Goal: Task Accomplishment & Management: Complete application form

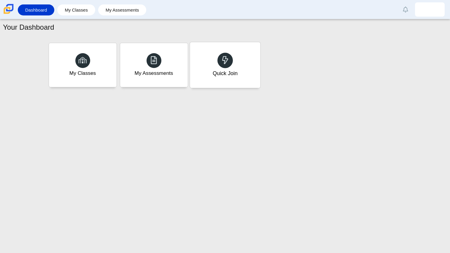
click at [230, 71] on div "Quick Join" at bounding box center [224, 73] width 25 height 8
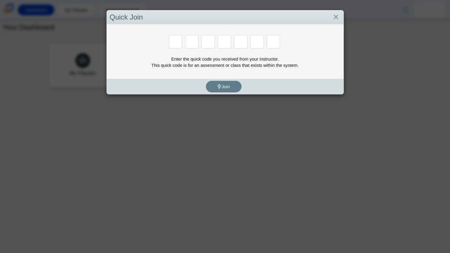
click at [125, 74] on div "Enter the quick code you received from your instructor. This quick code is for …" at bounding box center [225, 51] width 237 height 55
click at [337, 23] on div "Quick Join" at bounding box center [225, 17] width 237 height 14
click at [336, 21] on link "Close" at bounding box center [335, 17] width 9 height 10
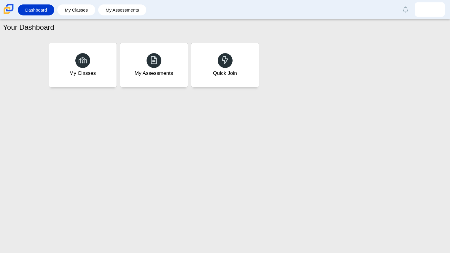
click at [336, 21] on link "Close" at bounding box center [335, 17] width 9 height 10
click at [119, 79] on div "My Assessments" at bounding box center [154, 65] width 70 height 46
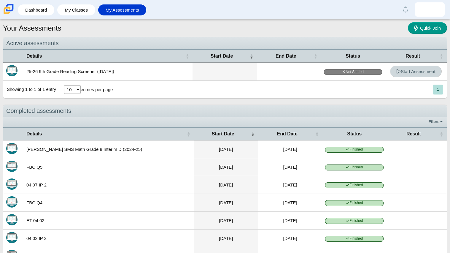
click at [408, 73] on span "Start Assessment" at bounding box center [415, 71] width 39 height 5
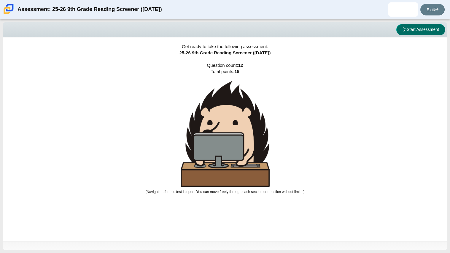
click at [420, 30] on button "Start Assessment" at bounding box center [420, 29] width 49 height 11
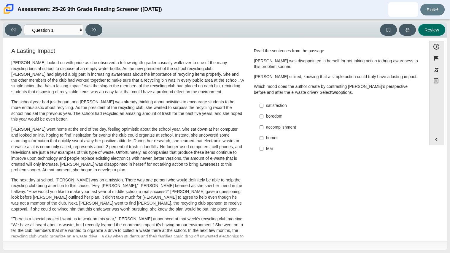
click at [419, 33] on button "Review" at bounding box center [431, 30] width 27 height 12
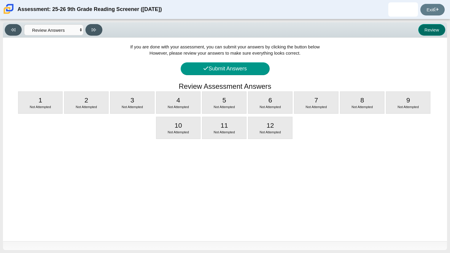
click at [437, 28] on button "Review" at bounding box center [431, 30] width 27 height 12
click at [433, 27] on button "Review" at bounding box center [431, 30] width 27 height 12
click at [60, 28] on select "Questions Question 1 Question 2 Question 3 Question 4 Question 5 Question 6 Que…" at bounding box center [53, 29] width 59 height 11
click at [24, 24] on select "Questions Question 1 Question 2 Question 3 Question 4 Question 5 Question 6 Que…" at bounding box center [53, 29] width 59 height 11
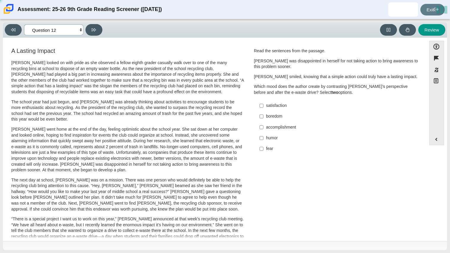
select select "ccc5b315-3c7c-471c-bf90-f22c8299c798"
click at [387, 24] on button at bounding box center [388, 30] width 17 height 12
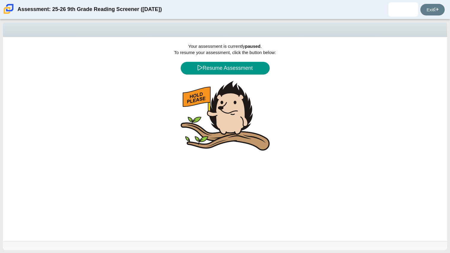
click at [240, 74] on div "Your assessment is currently paused . To resume your assessment, click the butt…" at bounding box center [225, 139] width 444 height 204
click at [240, 71] on button "Resume Assessment" at bounding box center [225, 68] width 89 height 13
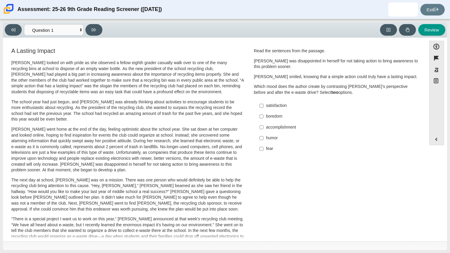
click at [271, 106] on div "satisfaction" at bounding box center [341, 106] width 150 height 6
click at [264, 106] on input "satisfaction satisfaction" at bounding box center [262, 105] width 4 height 11
checkbox input "true"
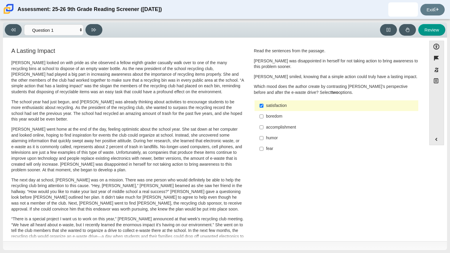
click at [277, 127] on div "accomplishment" at bounding box center [341, 127] width 150 height 6
click at [264, 127] on input "accomplishment accomplishment" at bounding box center [262, 127] width 4 height 11
checkbox input "true"
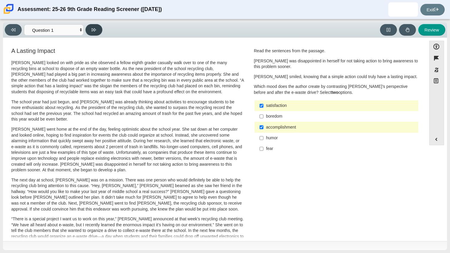
click at [99, 31] on button at bounding box center [93, 30] width 17 height 12
select select "0ff64528-ffd7-428d-b192-babfaadd44e8"
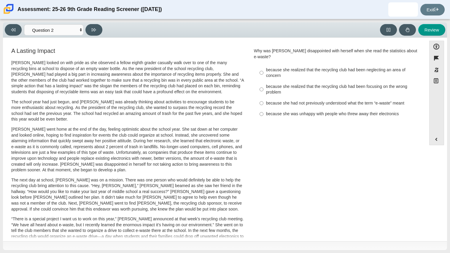
click at [319, 67] on div "because she realized that the recycling club had been neglecting an area of con…" at bounding box center [341, 73] width 150 height 12
click at [264, 66] on input "because she realized that the recycling club had been neglecting an area of con…" at bounding box center [262, 72] width 4 height 17
radio input "true"
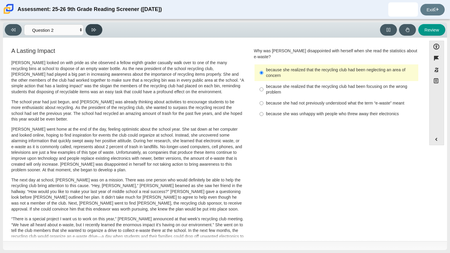
click at [91, 31] on button at bounding box center [93, 30] width 17 height 12
select select "7ce3d843-6974-4858-901c-1ff39630e843"
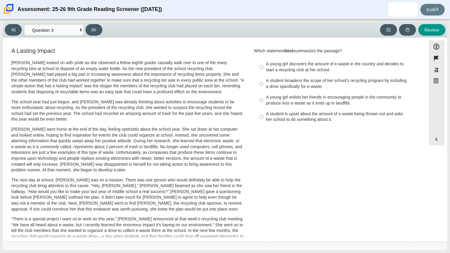
click at [318, 84] on div "A student broadens the scope of her school’s recycling program by including a d…" at bounding box center [341, 84] width 150 height 12
click at [264, 84] on input "A student broadens the scope of her school’s recycling program by including a d…" at bounding box center [262, 83] width 4 height 17
radio input "true"
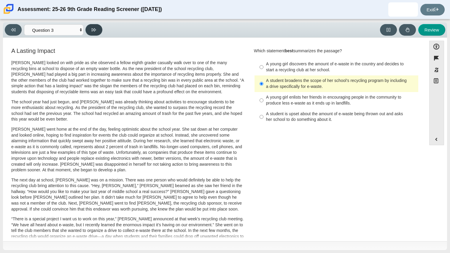
click at [94, 28] on icon at bounding box center [94, 30] width 4 height 4
select select "ca9ea0f1-49c5-4bd1-83b0-472c18652b42"
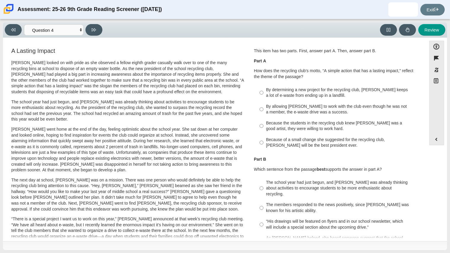
click at [315, 140] on div "Because of a small change she suggested for the recycling club, Scarlett will b…" at bounding box center [341, 143] width 150 height 12
click at [264, 140] on input "Because of a small change she suggested for the recycling club, Scarlett will b…" at bounding box center [262, 142] width 4 height 17
radio input "true"
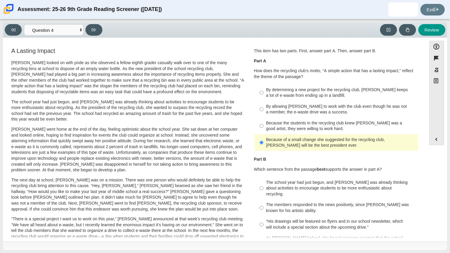
click at [276, 157] on p "Part B" at bounding box center [336, 159] width 165 height 6
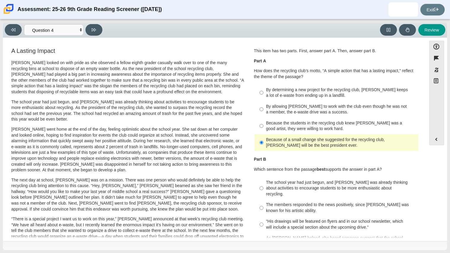
click at [276, 157] on p "Part B" at bounding box center [336, 159] width 165 height 6
click at [281, 159] on p "Part B" at bounding box center [336, 159] width 165 height 6
click at [331, 94] on div "By determining a new project for the recycling club, Scarlett keeps a lot of e-…" at bounding box center [341, 93] width 150 height 12
click at [264, 94] on input "By determining a new project for the recycling club, Scarlett keeps a lot of e-…" at bounding box center [262, 92] width 4 height 17
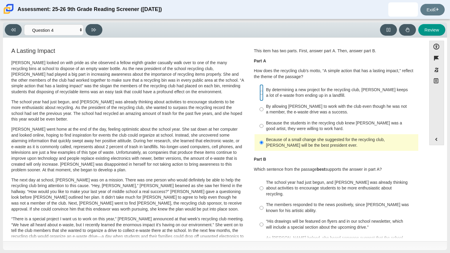
radio input "true"
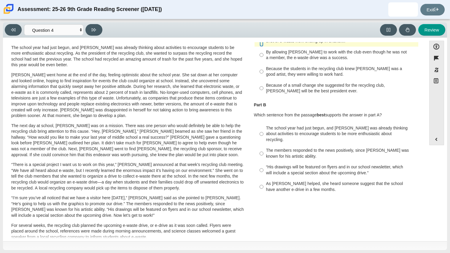
scroll to position [54, 0]
click at [293, 128] on div "The school year had just begun, and Scarlett was already thinking about activit…" at bounding box center [341, 135] width 150 height 18
click at [264, 128] on input "The school year had just begun, and Scarlett was already thinking about activit…" at bounding box center [262, 134] width 4 height 23
radio input "true"
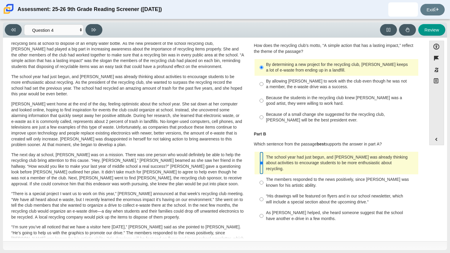
scroll to position [26, 0]
click at [287, 210] on div "As Scarlett helped, she heard someone suggest that the school have another e-dr…" at bounding box center [341, 216] width 150 height 12
click at [264, 207] on input "As Scarlett helped, she heard someone suggest that the school have another e-dr…" at bounding box center [262, 215] width 4 height 17
radio input "true"
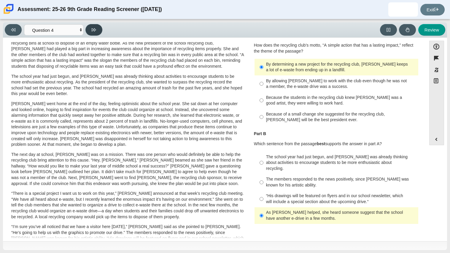
click at [91, 25] on button at bounding box center [93, 30] width 17 height 12
select select "e41f1a79-e29f-4095-8030-a53364015bed"
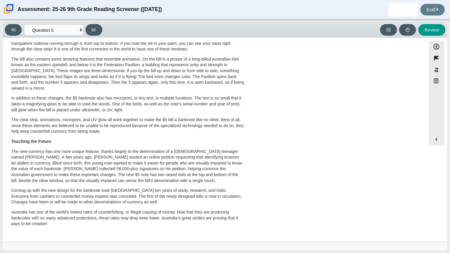
scroll to position [0, 0]
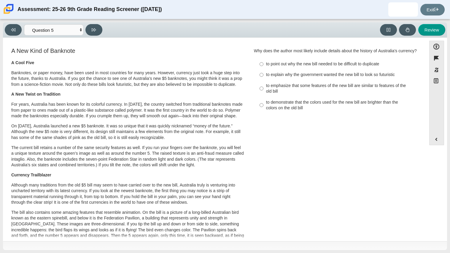
click at [321, 88] on div "to emphasize that some features of the new bill are similar to features of the …" at bounding box center [341, 89] width 150 height 12
click at [264, 88] on input "to emphasize that some features of the new bill are similar to features of the …" at bounding box center [262, 88] width 4 height 17
radio input "true"
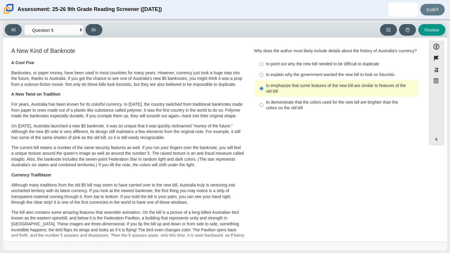
click at [90, 36] on div "Viewing Question 5 of 12 in Pacing Mode Questions Question 1 Question 2 Questio…" at bounding box center [225, 29] width 444 height 15
click at [92, 31] on icon at bounding box center [94, 29] width 4 height 3
select select "69146e31-7b3d-4a3e-9ce6-f30c24342ae0"
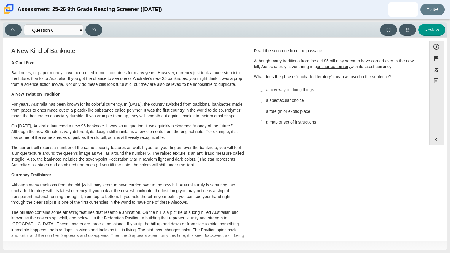
click at [287, 92] on div "a new way of doing things" at bounding box center [341, 90] width 150 height 6
click at [264, 92] on input "a new way of doing things a new way of doing things" at bounding box center [262, 89] width 4 height 11
radio input "true"
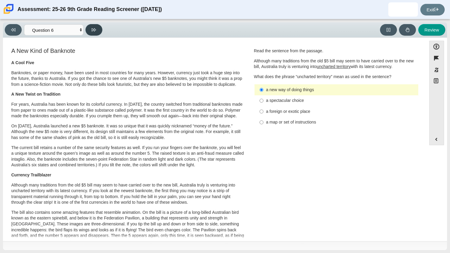
click at [92, 28] on icon at bounding box center [94, 30] width 4 height 4
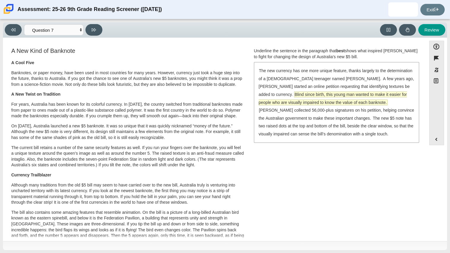
click at [342, 93] on span "Blind since birth, this young man wanted to make it easier for people who are v…" at bounding box center [333, 98] width 148 height 13
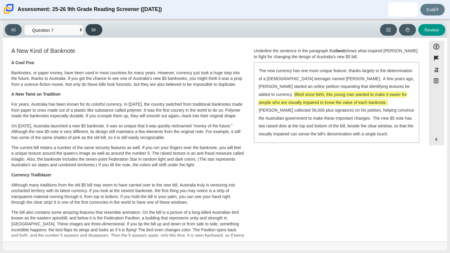
click at [97, 31] on button at bounding box center [93, 30] width 17 height 12
select select "ea8338c2-a6a3-418e-a305-2b963b54a290"
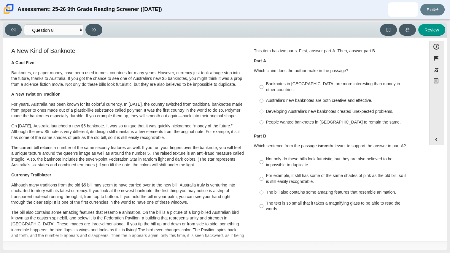
click at [323, 98] on div "Australia’s new banknotes are both creative and effective." at bounding box center [341, 101] width 150 height 6
click at [264, 96] on input "Australia’s new banknotes are both creative and effective. Australia’s new bank…" at bounding box center [262, 100] width 4 height 11
radio input "true"
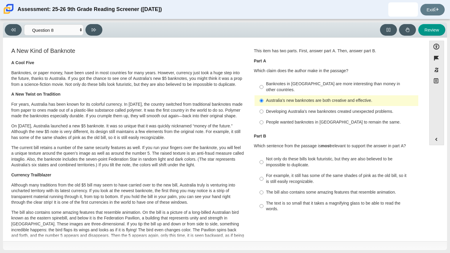
click at [295, 156] on div "Not only do these bills look futuristic, but they are also believed to be impos…" at bounding box center [341, 162] width 150 height 12
click at [264, 156] on input "Not only do these bills look futuristic, but they are also believed to be impos…" at bounding box center [262, 162] width 4 height 17
radio input "true"
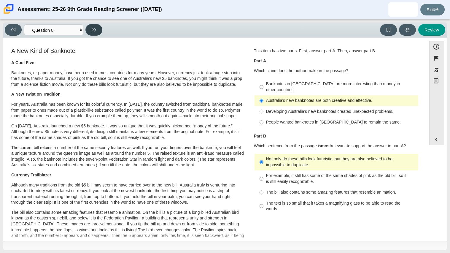
click at [98, 29] on button at bounding box center [93, 30] width 17 height 12
select select "89f058d6-b15c-4ef5-a4b3-fdaffb8868b6"
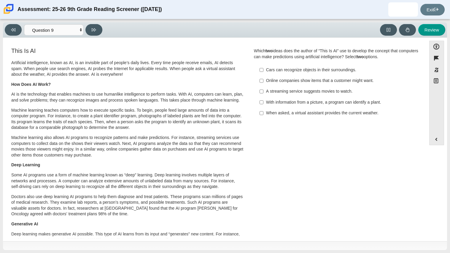
click at [303, 93] on div "A streaming service suggests movies to watch." at bounding box center [341, 91] width 150 height 6
click at [264, 93] on input "A streaming service suggests movies to watch. A streaming service suggests movi…" at bounding box center [262, 91] width 4 height 11
checkbox input "true"
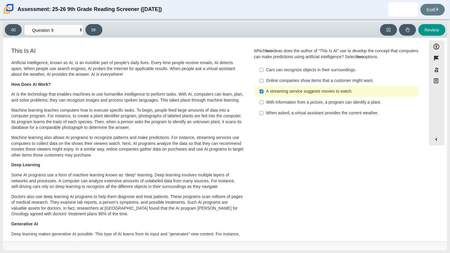
click at [317, 80] on div "Online companies show items that a customer might want." at bounding box center [341, 81] width 150 height 6
click at [264, 80] on input "Online companies show items that a customer might want. Online companies show i…" at bounding box center [262, 80] width 4 height 11
checkbox input "true"
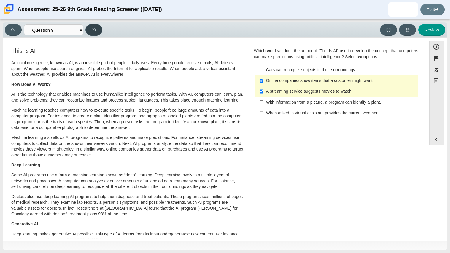
click at [94, 30] on icon at bounding box center [94, 29] width 4 height 3
select select "cdf3c14e-a918-44d1-9b63-3db0fa81641e"
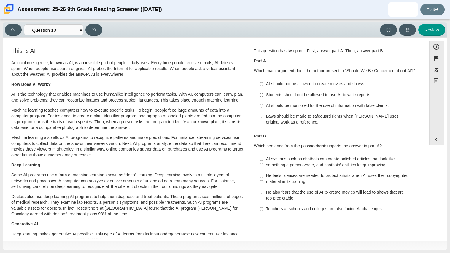
click at [310, 104] on div "AI should be monitored for the use of information with false claims." at bounding box center [341, 106] width 150 height 6
click at [264, 104] on input "AI should be monitored for the use of information with false claims. AI should …" at bounding box center [262, 105] width 4 height 11
radio input "true"
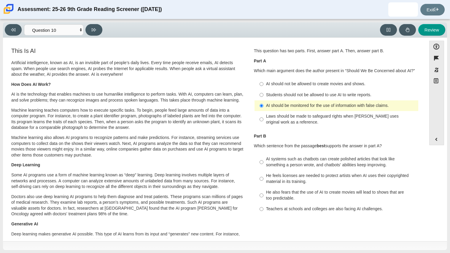
click at [324, 169] on label "AI systems such as chatbots can create polished articles that look like somethi…" at bounding box center [337, 162] width 163 height 17
click at [264, 169] on input "AI systems such as chatbots can create polished articles that look like somethi…" at bounding box center [262, 162] width 4 height 17
radio input "true"
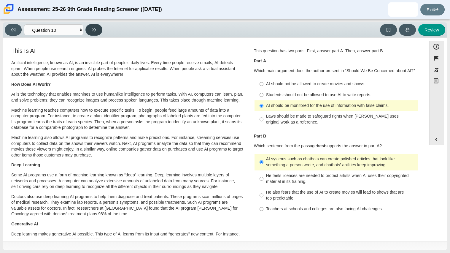
click at [91, 27] on button at bounding box center [93, 30] width 17 height 12
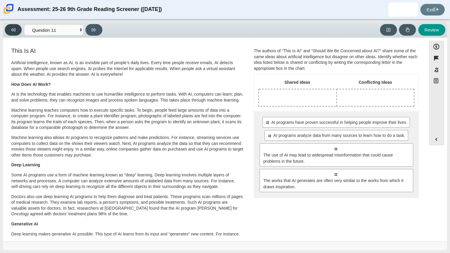
click at [12, 30] on icon at bounding box center [13, 29] width 4 height 3
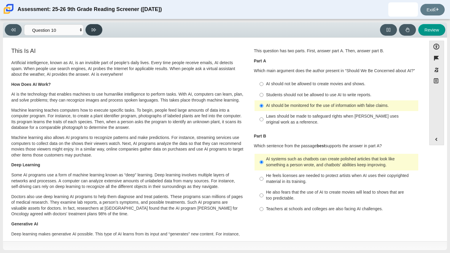
click at [95, 30] on icon at bounding box center [94, 29] width 4 height 3
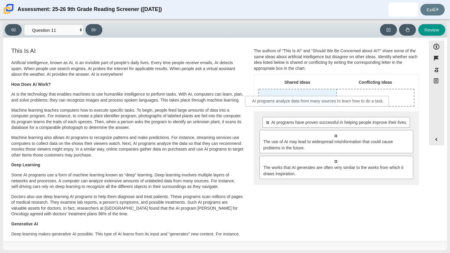
drag, startPoint x: 291, startPoint y: 138, endPoint x: 274, endPoint y: 100, distance: 41.7
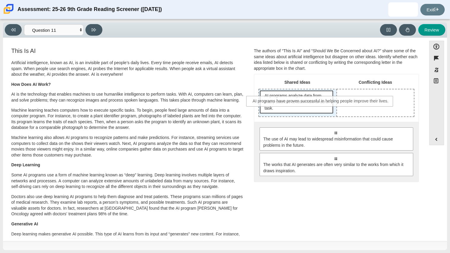
drag, startPoint x: 300, startPoint y: 130, endPoint x: 285, endPoint y: 98, distance: 34.7
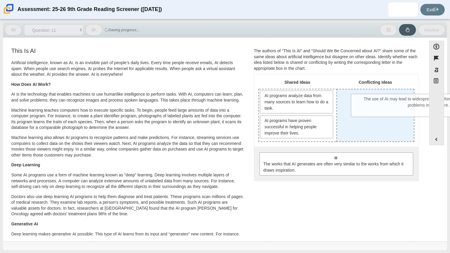
drag, startPoint x: 298, startPoint y: 159, endPoint x: 382, endPoint y: 104, distance: 100.8
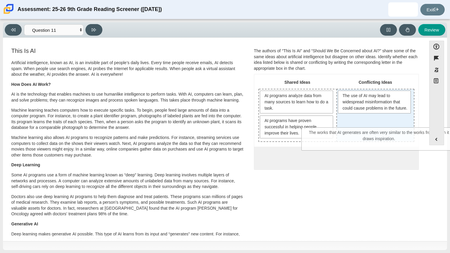
drag, startPoint x: 355, startPoint y: 161, endPoint x: 399, endPoint y: 135, distance: 51.0
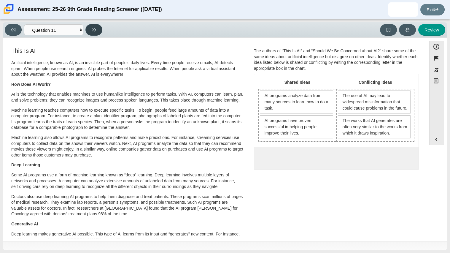
click at [100, 34] on button at bounding box center [93, 30] width 17 height 12
select select "c3effed4-44ce-4a19-bd96-1787f34e9b4c"
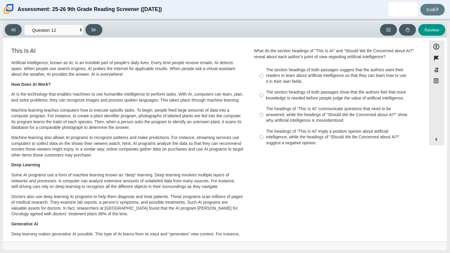
click at [327, 137] on div "The headings of “This Is AI” imply a positive opinion about artificial intellig…" at bounding box center [341, 138] width 150 height 18
click at [264, 137] on input "The headings of “This Is AI” imply a positive opinion about artificial intellig…" at bounding box center [262, 137] width 4 height 23
radio input "true"
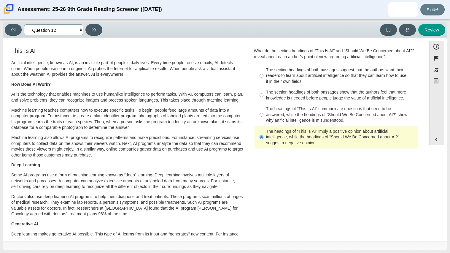
click at [67, 32] on select "Questions Question 1 Question 2 Question 3 Question 4 Question 5 Question 6 Que…" at bounding box center [53, 29] width 59 height 11
click at [24, 24] on select "Questions Question 1 Question 2 Question 3 Question 4 Question 5 Question 6 Que…" at bounding box center [53, 29] width 59 height 11
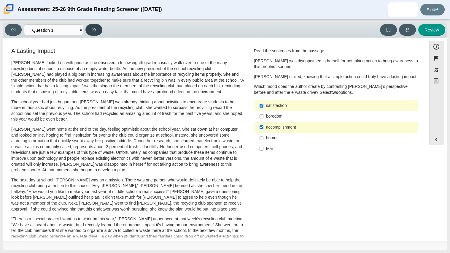
click at [96, 33] on button at bounding box center [93, 30] width 17 height 12
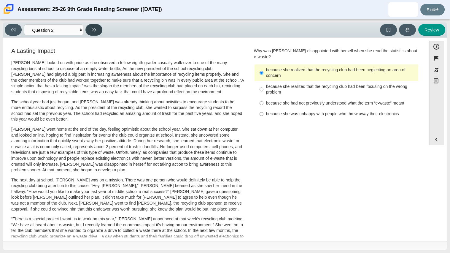
click at [94, 34] on button at bounding box center [93, 30] width 17 height 12
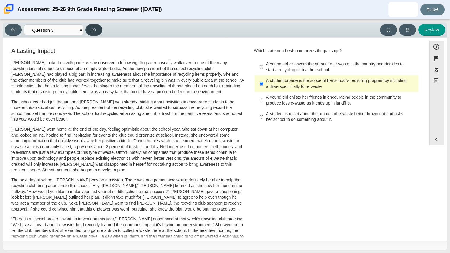
click at [99, 25] on button at bounding box center [93, 30] width 17 height 12
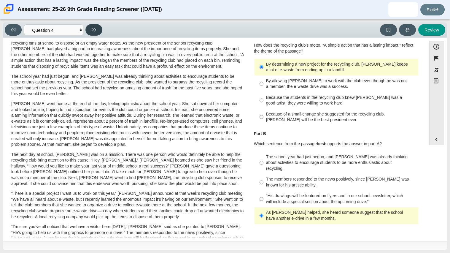
click at [93, 29] on icon at bounding box center [94, 30] width 4 height 4
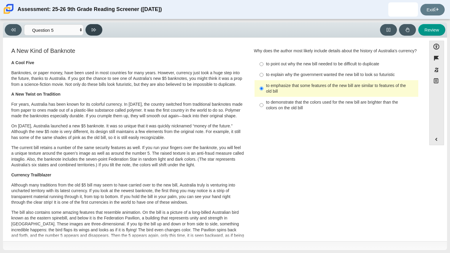
click at [93, 29] on icon at bounding box center [94, 30] width 4 height 4
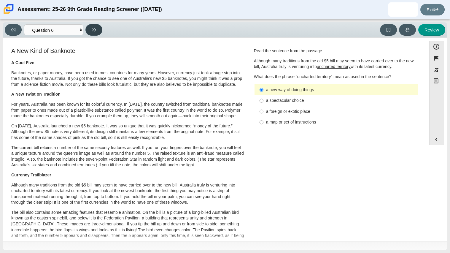
click at [93, 29] on icon at bounding box center [94, 30] width 4 height 4
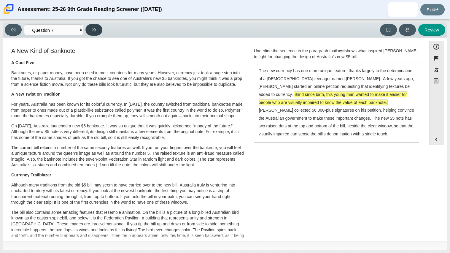
click at [93, 29] on icon at bounding box center [94, 30] width 4 height 4
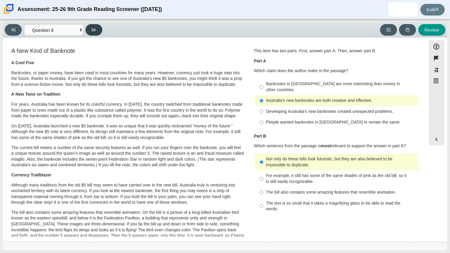
click at [95, 30] on icon at bounding box center [94, 29] width 4 height 3
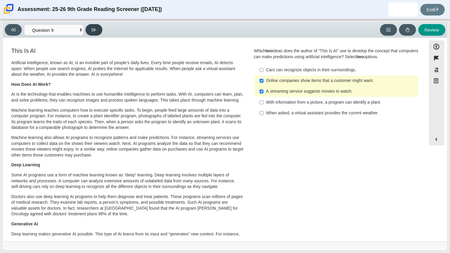
click at [95, 30] on icon at bounding box center [94, 29] width 4 height 3
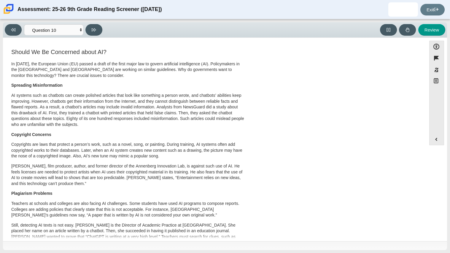
scroll to position [221, 0]
click at [91, 37] on div "Viewing Question 10 of 12 in Pacing Mode Questions Question 1 Question 2 Questi…" at bounding box center [225, 29] width 444 height 15
click at [91, 34] on button at bounding box center [93, 30] width 17 height 12
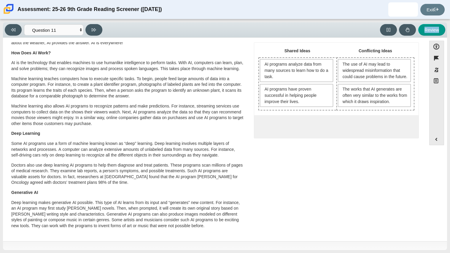
scroll to position [0, 0]
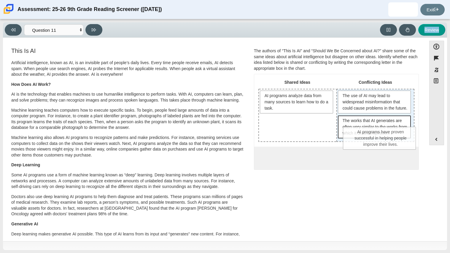
drag, startPoint x: 281, startPoint y: 119, endPoint x: 366, endPoint y: 131, distance: 85.3
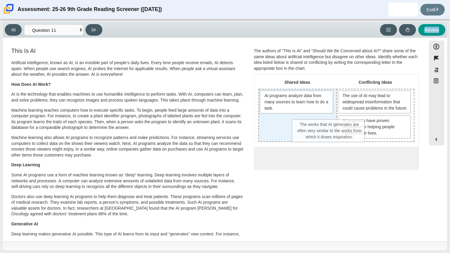
drag, startPoint x: 362, startPoint y: 132, endPoint x: 294, endPoint y: 131, distance: 68.3
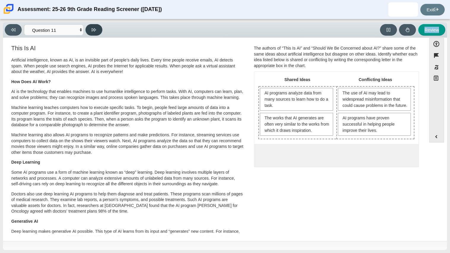
click at [88, 26] on button at bounding box center [93, 30] width 17 height 12
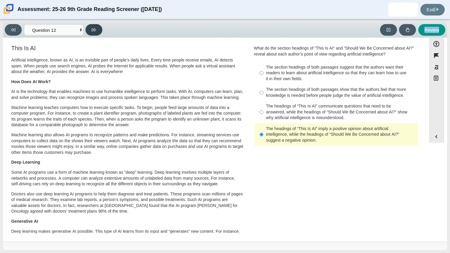
click at [99, 32] on button at bounding box center [93, 30] width 17 height 12
select select "review"
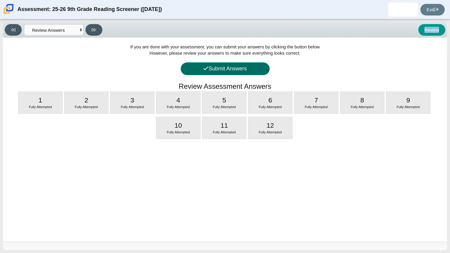
click at [218, 70] on button "Submit Answers" at bounding box center [225, 68] width 89 height 13
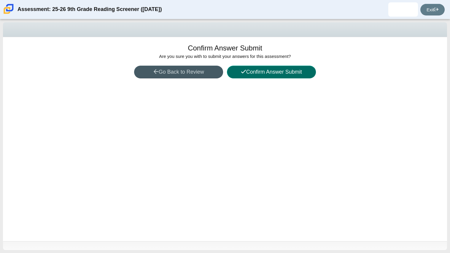
click at [287, 74] on button "Confirm Answer Submit" at bounding box center [271, 72] width 89 height 13
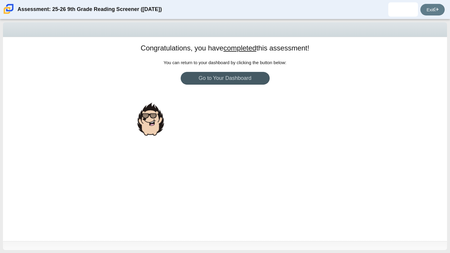
click at [243, 85] on div "Congratulations, you have completed this assessment! You can return to your das…" at bounding box center [225, 139] width 444 height 204
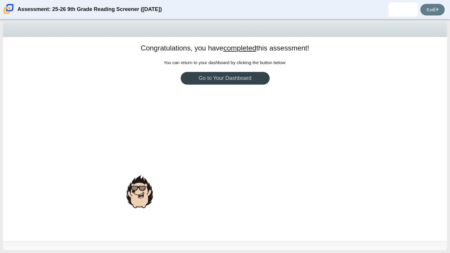
click at [242, 83] on link "Go to Your Dashboard" at bounding box center [225, 78] width 89 height 13
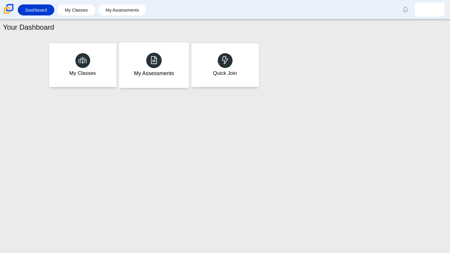
click at [179, 74] on div "My Assessments" at bounding box center [154, 65] width 70 height 46
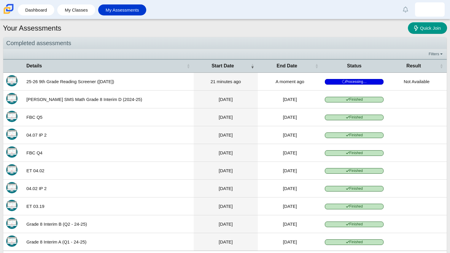
click at [255, 75] on td "21 minutes ago" at bounding box center [226, 82] width 64 height 18
click at [118, 74] on td "25-26 9th Grade Reading Screener ([DATE])" at bounding box center [108, 82] width 170 height 18
click at [224, 81] on time "30 minutes ago" at bounding box center [226, 81] width 31 height 5
click at [303, 85] on td "9 minutes ago" at bounding box center [290, 82] width 64 height 18
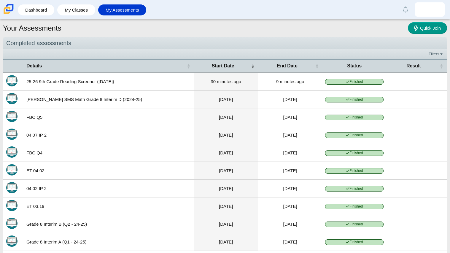
click at [90, 90] on td "25-26 9th Grade Reading Screener ([DATE])" at bounding box center [108, 82] width 170 height 18
click at [5, 75] on td at bounding box center [13, 82] width 20 height 18
